Goal: Task Accomplishment & Management: Use online tool/utility

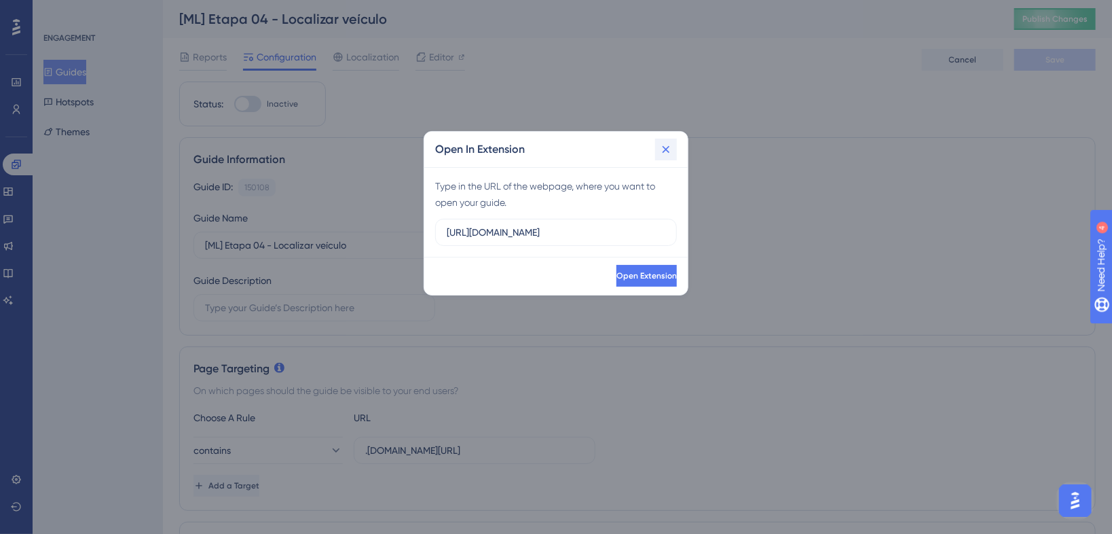
click at [665, 0] on html "Performance Users Engagement Widgets Feedback Product Updates Knowledge Base AI…" at bounding box center [556, 0] width 1112 height 0
click at [669, 150] on icon at bounding box center [666, 150] width 14 height 14
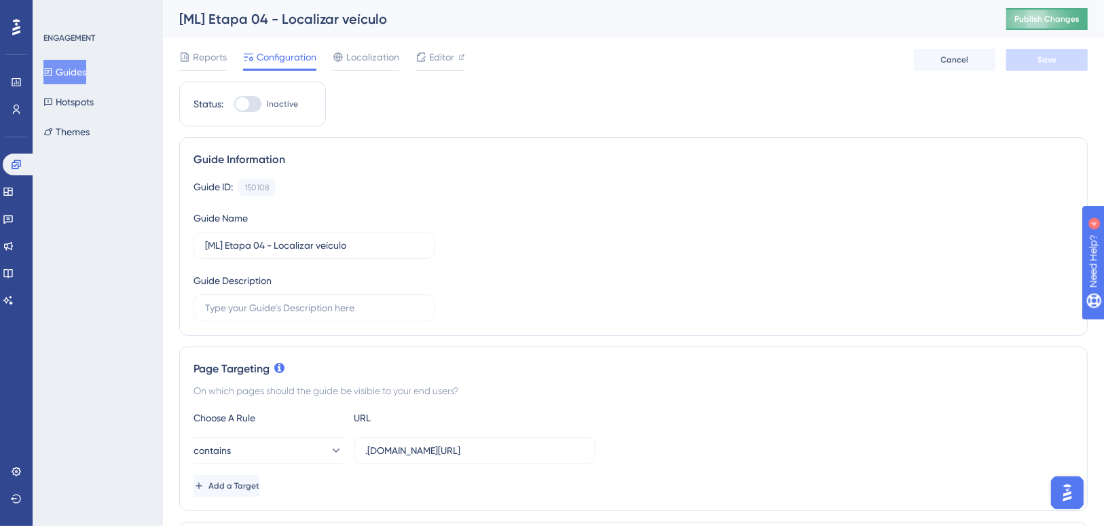
click at [1052, 16] on span "Publish Changes" at bounding box center [1046, 19] width 65 height 11
click at [84, 67] on button "Guides" at bounding box center [64, 72] width 43 height 24
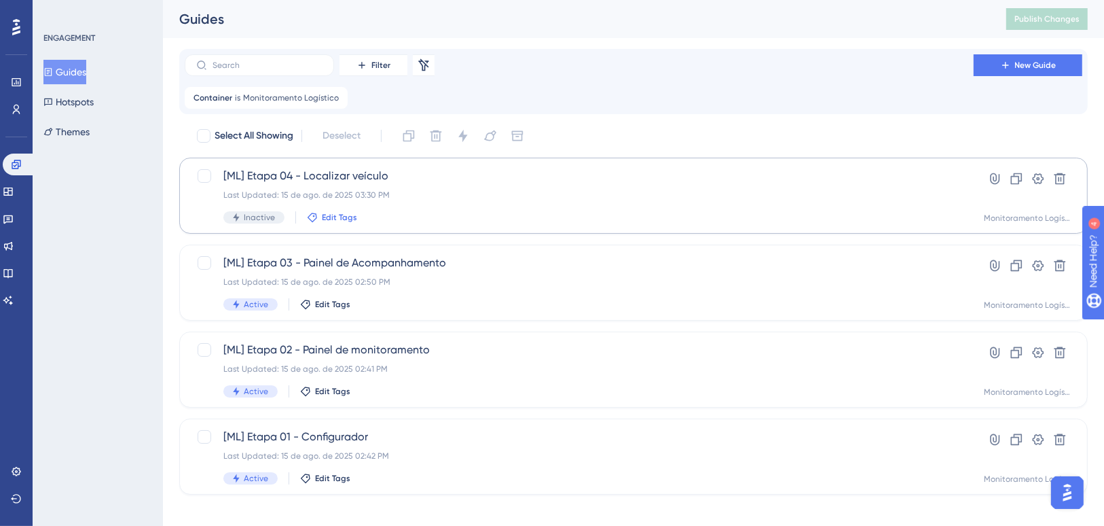
scroll to position [12, 0]
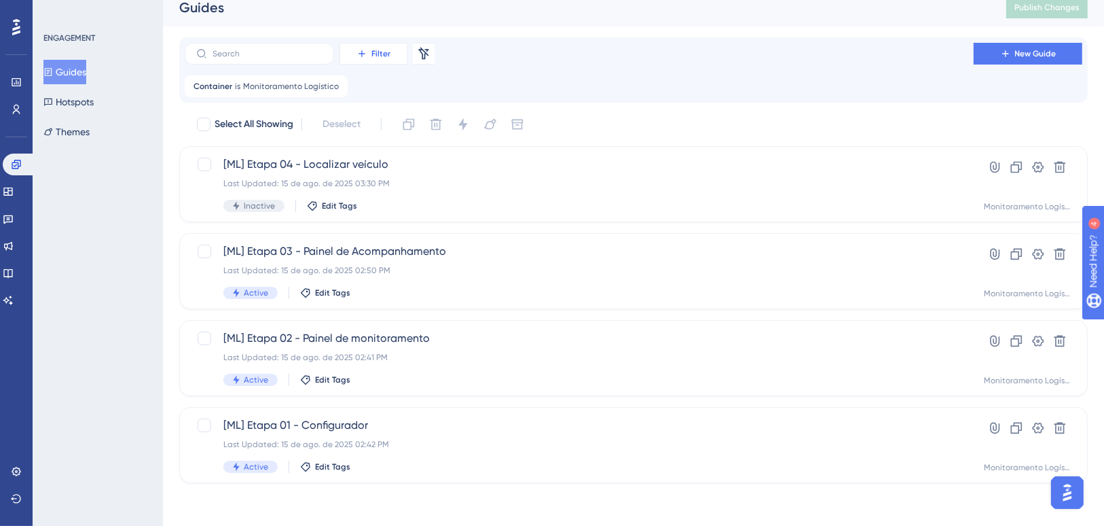
click at [365, 53] on icon at bounding box center [361, 53] width 11 height 11
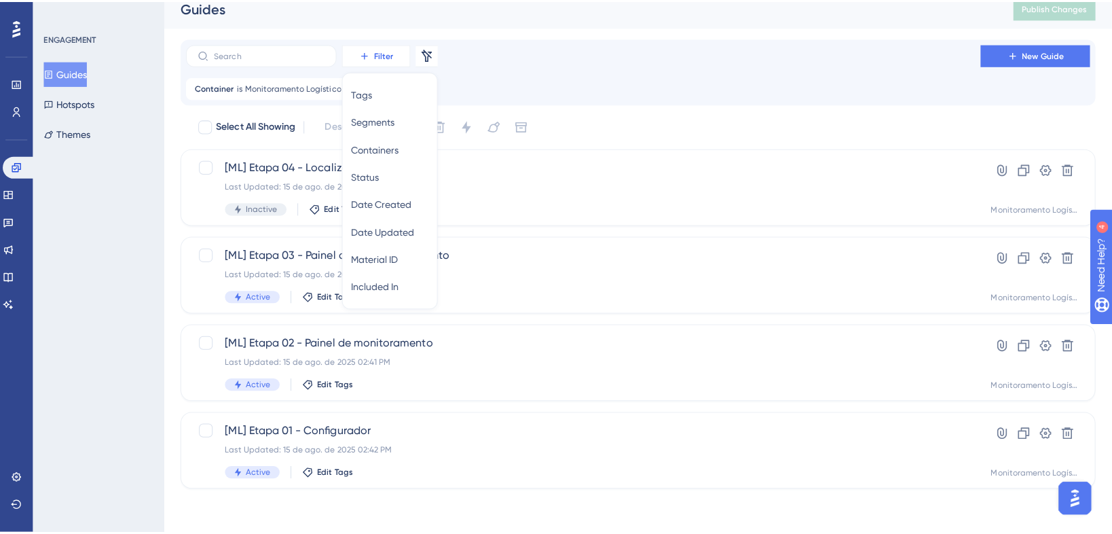
scroll to position [0, 0]
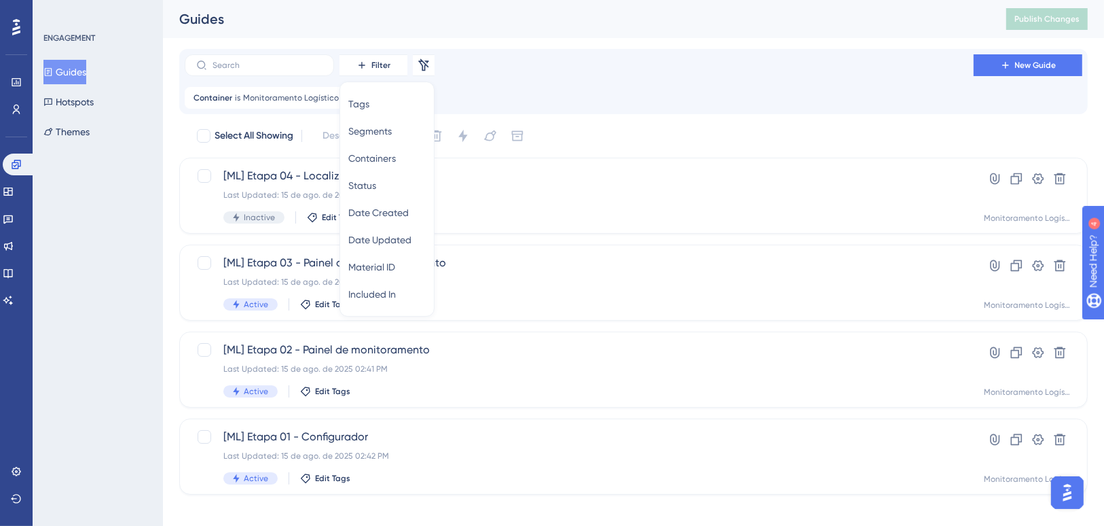
click at [809, 139] on div "Select All Showing Deselect" at bounding box center [642, 136] width 892 height 22
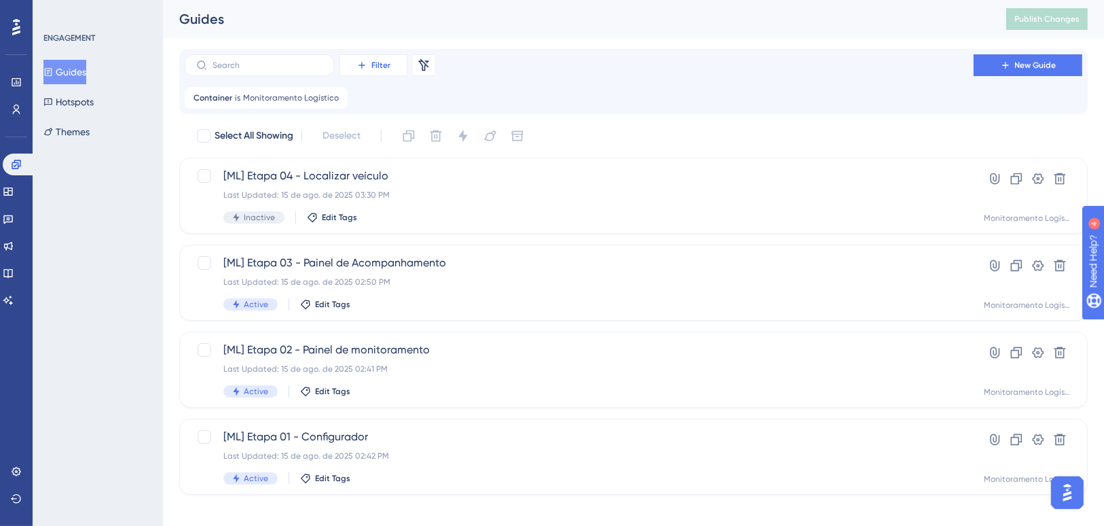
click at [399, 68] on button "Filter" at bounding box center [373, 65] width 68 height 22
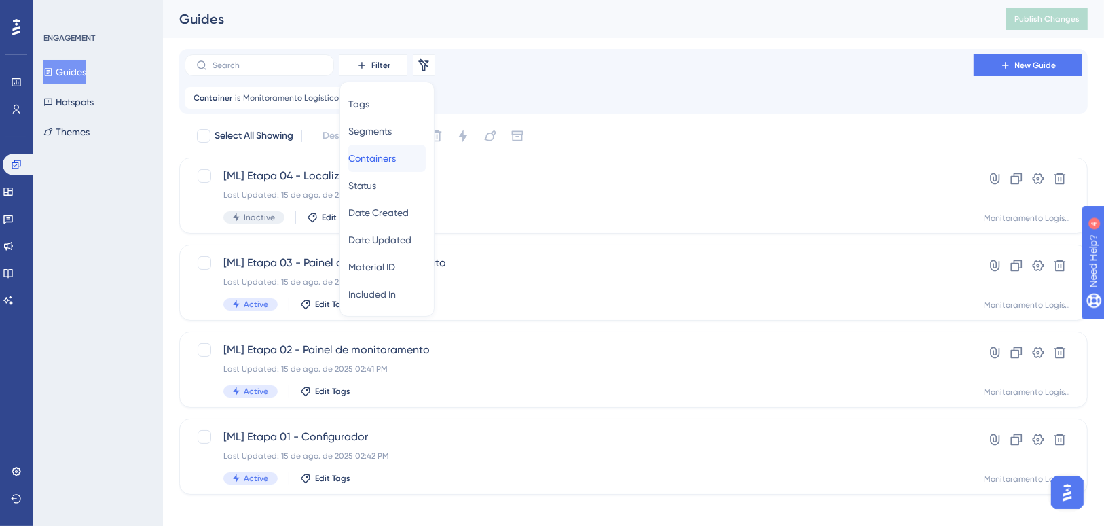
drag, startPoint x: 401, startPoint y: 163, endPoint x: 526, endPoint y: 110, distance: 135.7
click at [526, 110] on div "Filter Tags Tags Segments Segments Containers Containers Status Status Date Cre…" at bounding box center [633, 81] width 908 height 65
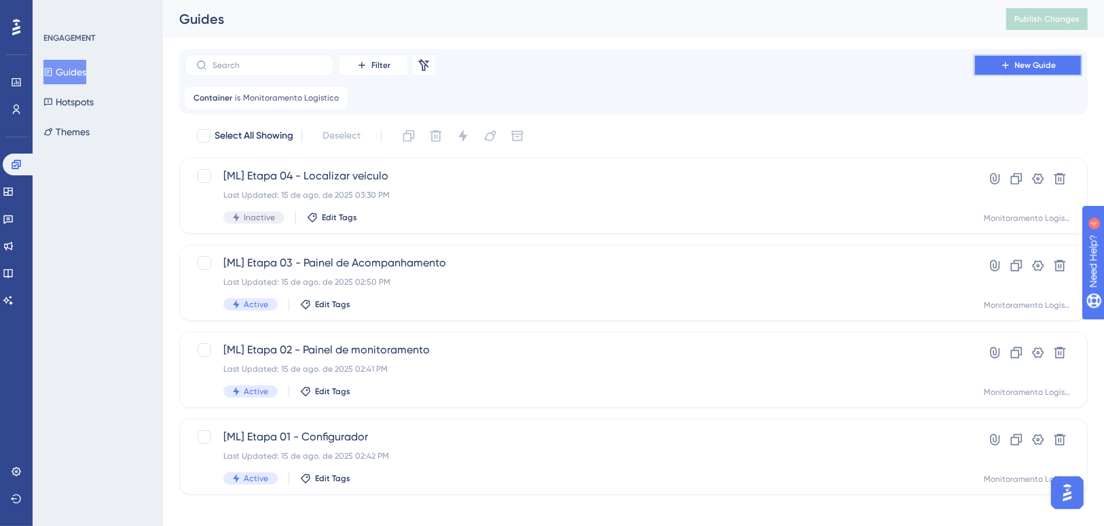
click at [1004, 60] on icon at bounding box center [1005, 65] width 11 height 11
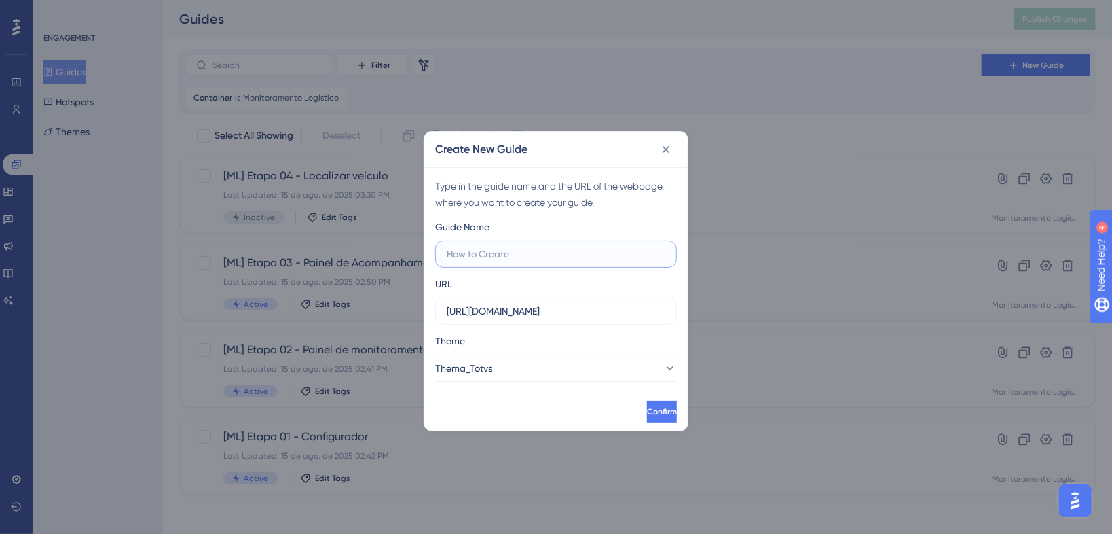
click at [557, 260] on input "text" at bounding box center [556, 253] width 219 height 15
click at [468, 253] on input "[ML] Recursos" at bounding box center [556, 253] width 219 height 15
type input "[ML] Etapa 05 - Recursos"
drag, startPoint x: 602, startPoint y: 314, endPoint x: 441, endPoint y: 319, distance: 160.3
click at [441, 319] on label "[URL][DOMAIN_NAME]" at bounding box center [556, 310] width 242 height 27
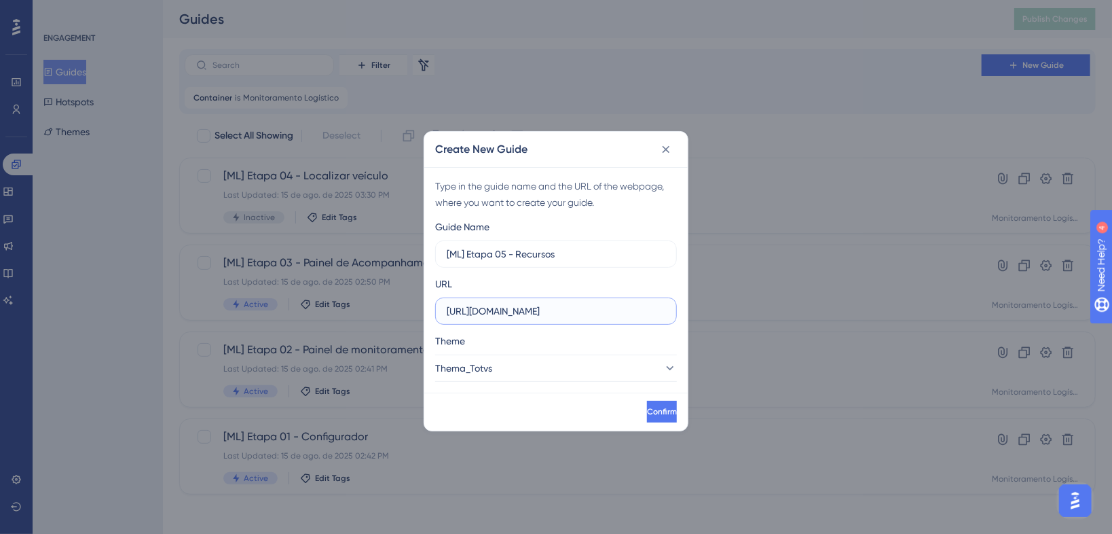
paste input "[DOMAIN_NAME][URL]"
drag, startPoint x: 621, startPoint y: 317, endPoint x: 731, endPoint y: 325, distance: 110.3
click at [731, 326] on div "Create New Guide Type in the guide name and the URL of the webpage, where you w…" at bounding box center [556, 267] width 1112 height 534
click at [625, 313] on input "[URL][DOMAIN_NAME]" at bounding box center [556, 311] width 219 height 15
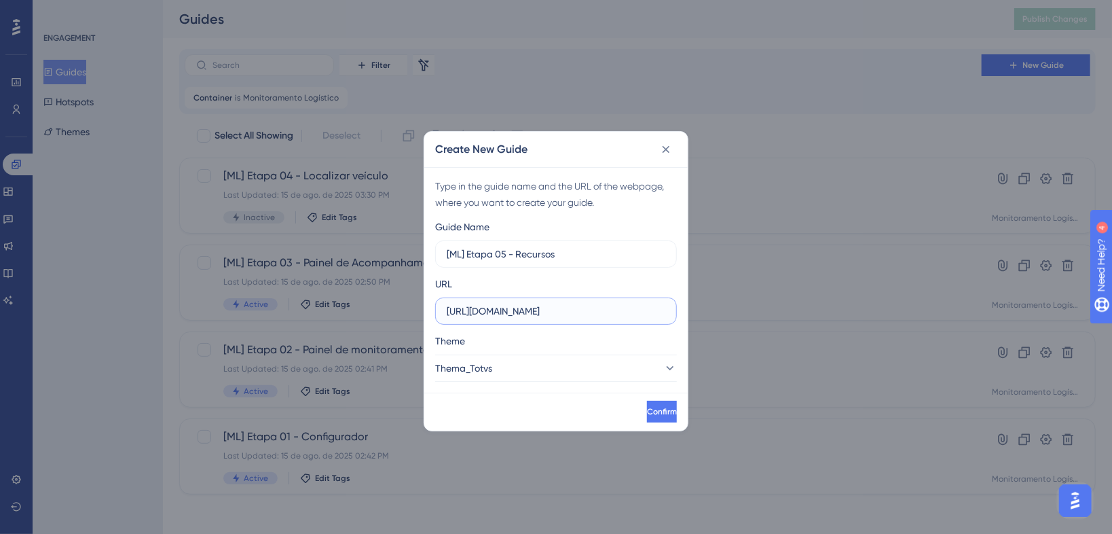
click at [616, 316] on input "[URL][DOMAIN_NAME]" at bounding box center [556, 311] width 219 height 15
drag, startPoint x: 618, startPoint y: 315, endPoint x: 681, endPoint y: 316, distance: 63.1
click at [680, 316] on div "Type in the guide name and the URL of the webpage, where you want to create you…" at bounding box center [555, 279] width 263 height 225
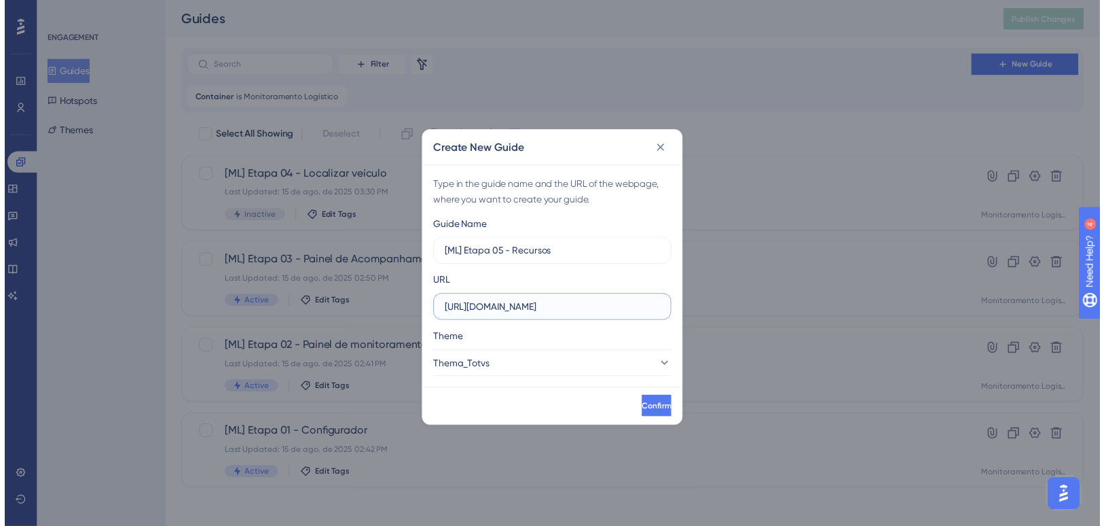
scroll to position [0, 0]
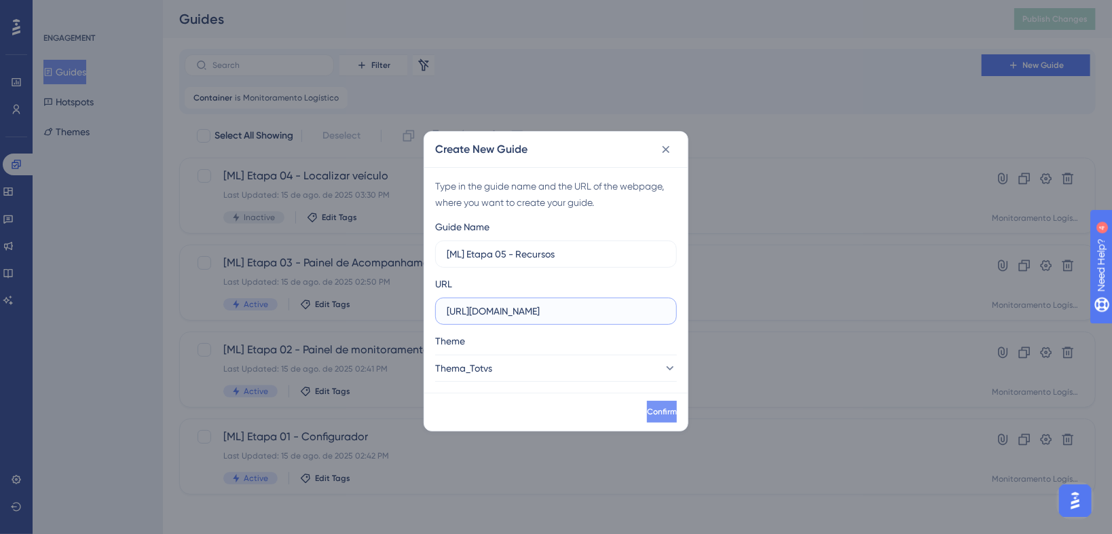
type input "[URL][DOMAIN_NAME]"
click at [646, 407] on span "Confirm" at bounding box center [661, 411] width 30 height 11
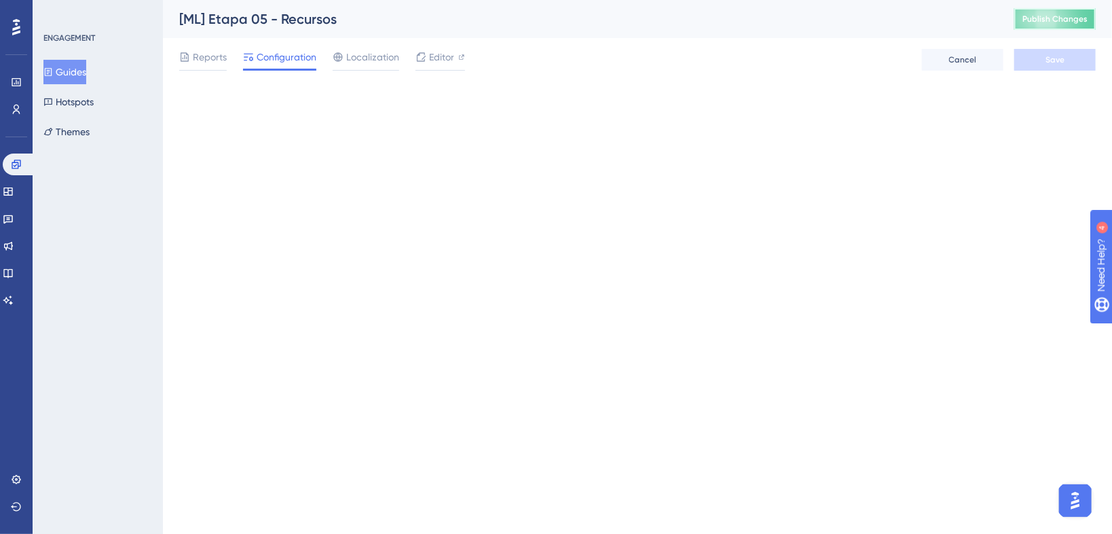
click at [1032, 16] on span "Publish Changes" at bounding box center [1055, 19] width 65 height 11
